Goal: Transaction & Acquisition: Purchase product/service

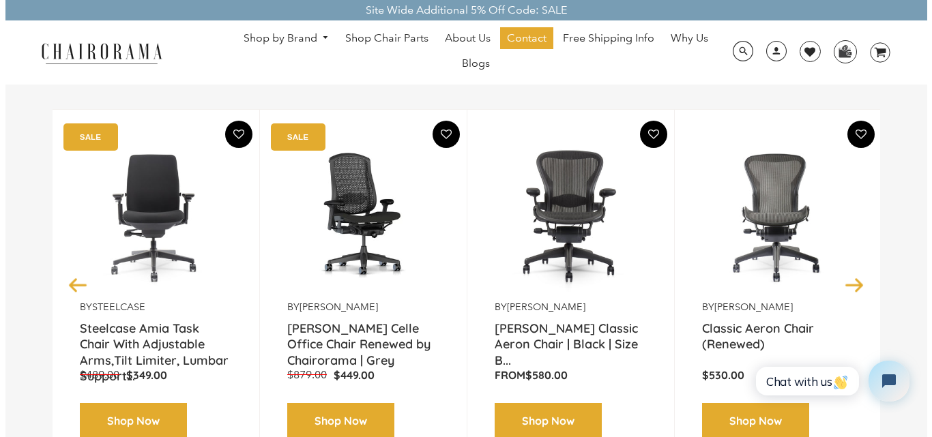
scroll to position [136, 0]
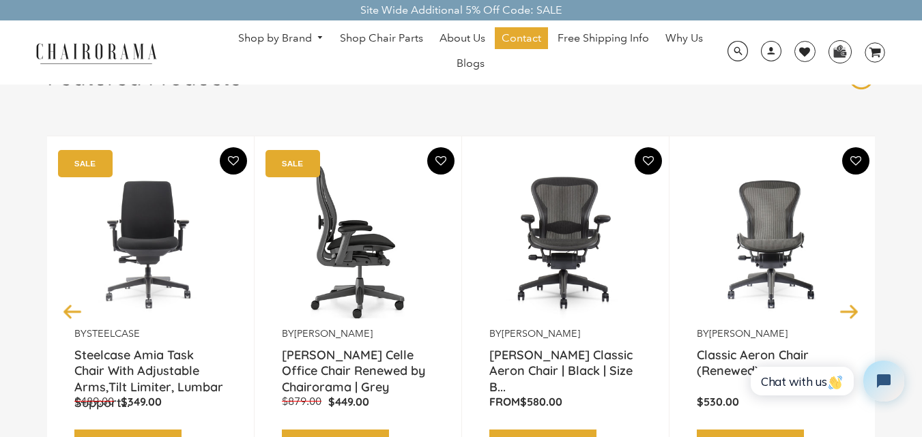
click at [322, 233] on img at bounding box center [358, 242] width 152 height 171
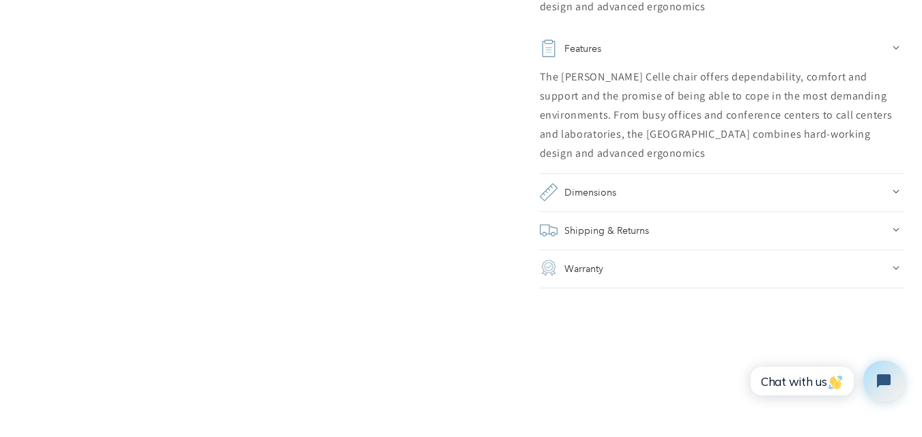
scroll to position [1024, 0]
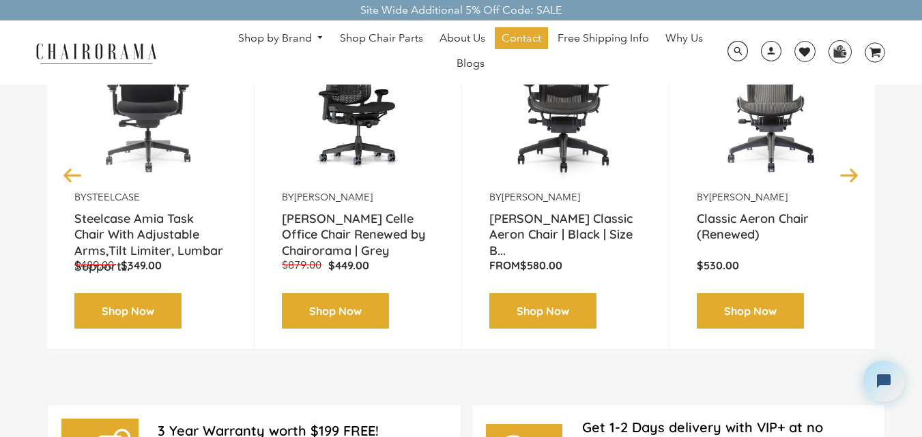
scroll to position [136, 0]
